Goal: Task Accomplishment & Management: Complete application form

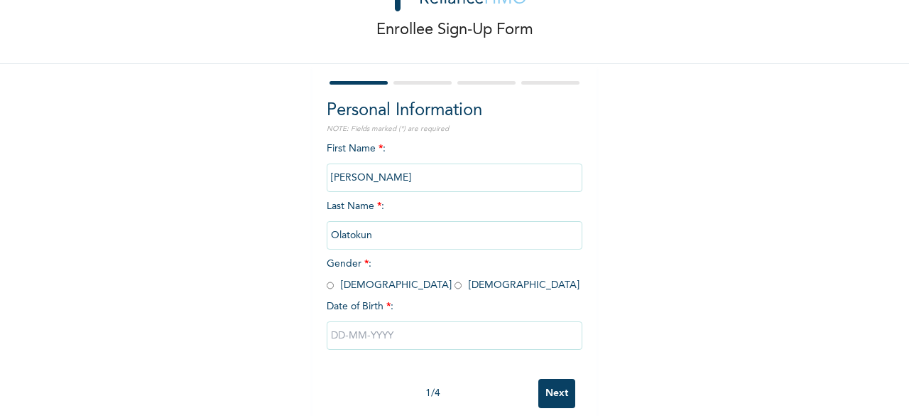
scroll to position [60, 0]
click at [355, 239] on input "Olatokun" at bounding box center [455, 234] width 256 height 28
click at [331, 237] on input "Olatokun" at bounding box center [455, 234] width 256 height 28
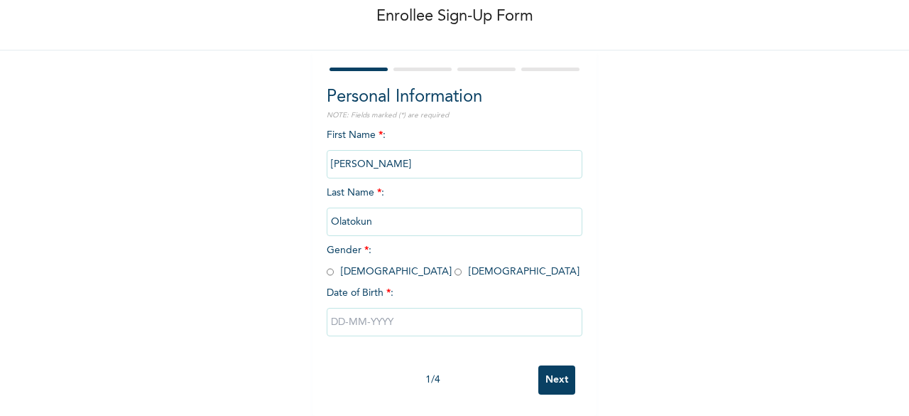
click at [327, 265] on input "radio" at bounding box center [330, 271] width 7 height 13
radio input "true"
click at [371, 207] on input "Olatokun" at bounding box center [455, 221] width 256 height 28
click at [356, 212] on input "Olatokun" at bounding box center [455, 221] width 256 height 28
click at [352, 221] on input "Olatokun" at bounding box center [455, 221] width 256 height 28
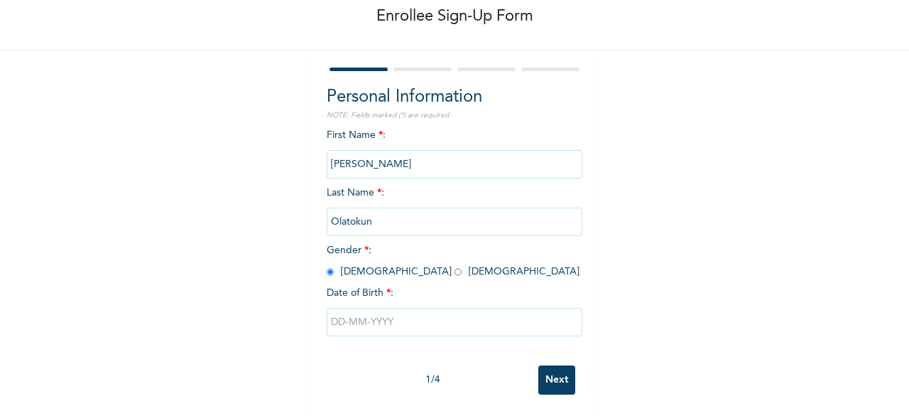
click at [360, 214] on input "Olatokun" at bounding box center [455, 221] width 256 height 28
click at [361, 207] on input "Olatokun" at bounding box center [455, 221] width 256 height 28
